Goal: Task Accomplishment & Management: Manage account settings

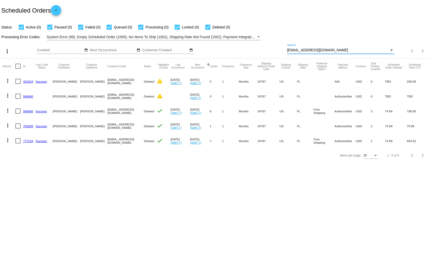
click at [305, 48] on input "[EMAIL_ADDRESS][DOMAIN_NAME]" at bounding box center [338, 50] width 102 height 4
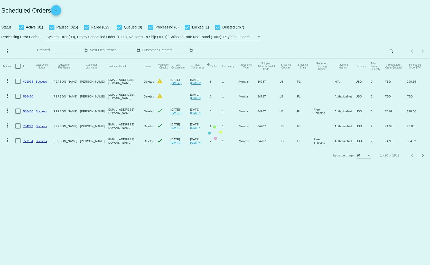
click at [391, 59] on mat-table "Actions Id Last Cycle Status Customer FirstName Customer LastName Customer Emai…" at bounding box center [215, 104] width 430 height 90
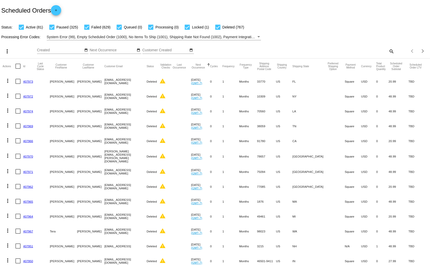
click at [388, 52] on mat-icon "search" at bounding box center [391, 51] width 6 height 8
click at [364, 47] on div "Search" at bounding box center [340, 49] width 107 height 10
click at [388, 52] on mat-icon "search" at bounding box center [391, 51] width 6 height 8
click at [367, 49] on input "Search" at bounding box center [340, 50] width 107 height 4
paste input "[EMAIL_ADDRESS][DOMAIN_NAME]"
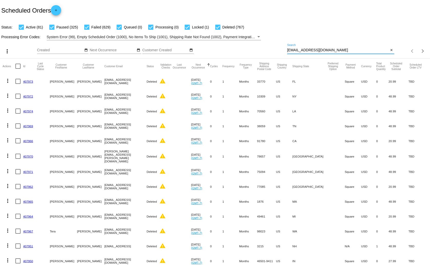
type input "[EMAIL_ADDRESS][DOMAIN_NAME]"
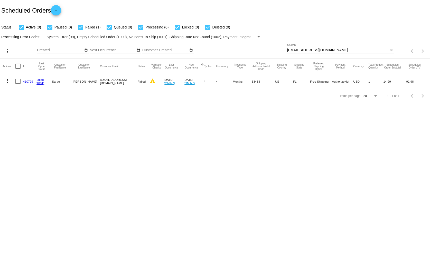
click at [28, 80] on link "410729" at bounding box center [28, 81] width 10 height 3
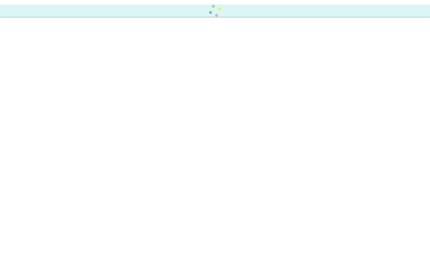
click at [28, 80] on body at bounding box center [215, 132] width 430 height 265
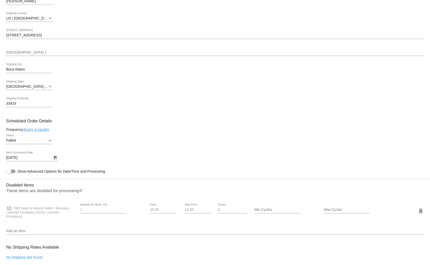
scroll to position [190, 0]
click at [39, 138] on div "Failed Status" at bounding box center [29, 140] width 46 height 10
click at [86, 137] on div at bounding box center [215, 132] width 430 height 265
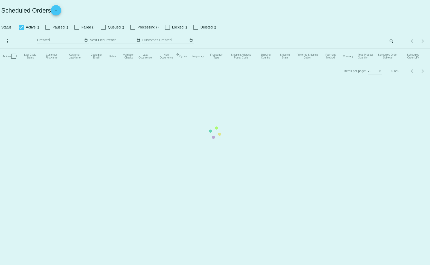
checkbox input "true"
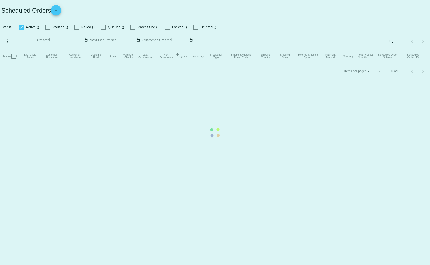
checkbox input "true"
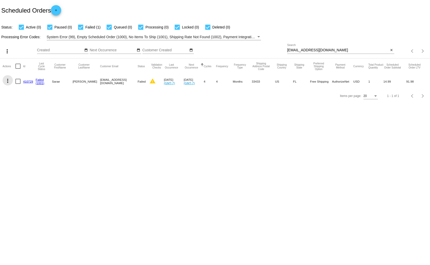
click at [8, 81] on mat-icon "more_vert" at bounding box center [8, 81] width 6 height 6
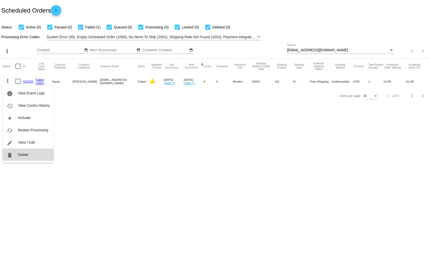
click at [35, 157] on button "delete Delete" at bounding box center [28, 155] width 51 height 12
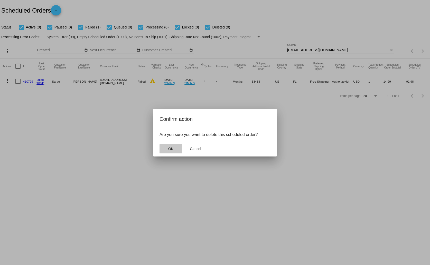
click at [179, 151] on button "OK" at bounding box center [171, 148] width 23 height 9
